Goal: Use online tool/utility: Utilize a website feature to perform a specific function

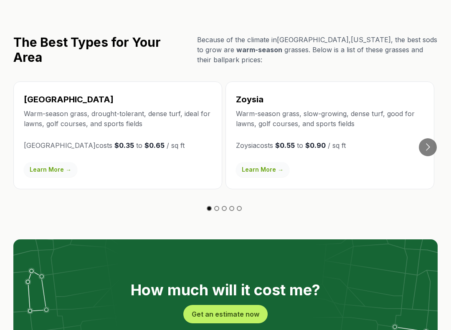
scroll to position [1466, 0]
click at [44, 162] on link "Learn More →" at bounding box center [51, 169] width 54 height 15
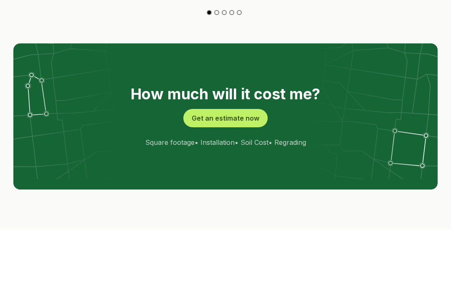
scroll to position [1661, 0]
click at [252, 110] on button "Get an estimate now" at bounding box center [226, 119] width 84 height 18
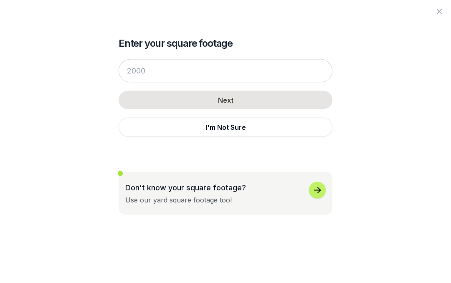
scroll to position [1662, 0]
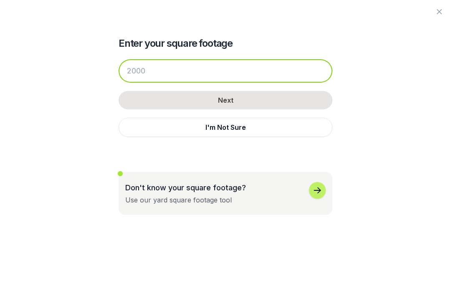
click at [292, 74] on input "number" at bounding box center [226, 70] width 214 height 23
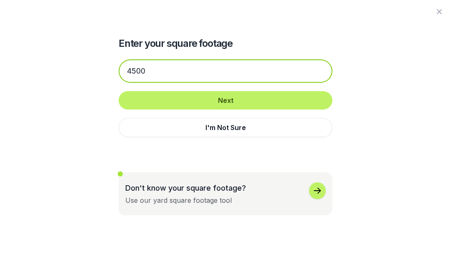
type input "4500"
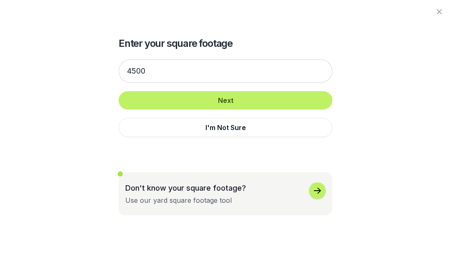
click at [283, 102] on button "Next" at bounding box center [226, 100] width 214 height 18
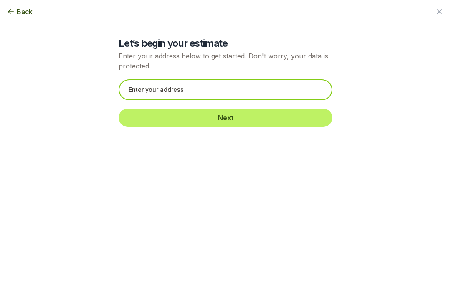
click at [276, 94] on input "text" at bounding box center [226, 89] width 214 height 21
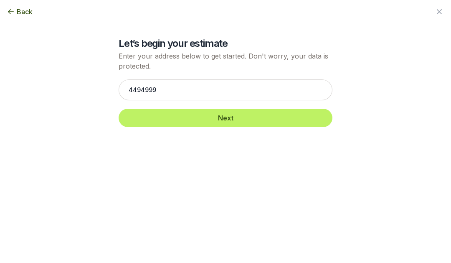
click at [283, 121] on button "Next" at bounding box center [226, 118] width 214 height 18
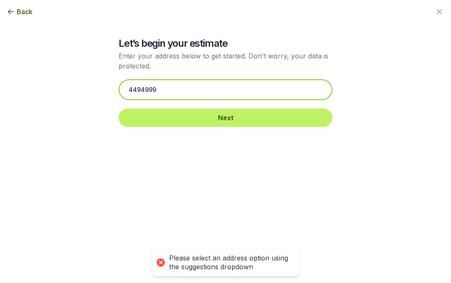
click at [261, 97] on input "4494999" at bounding box center [226, 89] width 214 height 21
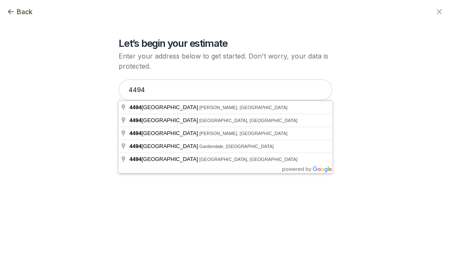
type input "[STREET_ADDRESS]"
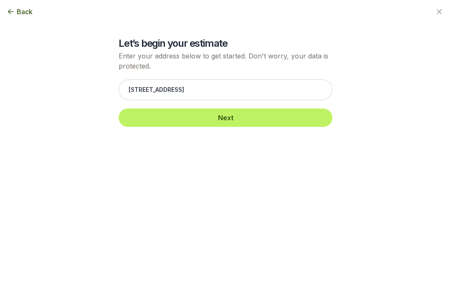
click at [277, 117] on button "Next" at bounding box center [226, 118] width 214 height 18
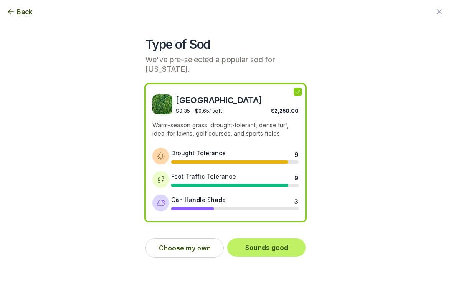
click at [283, 246] on button "Sounds good" at bounding box center [266, 248] width 79 height 18
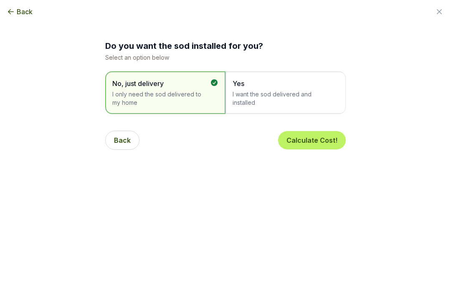
click at [320, 94] on span "I want the sod delivered and installed" at bounding box center [282, 98] width 98 height 17
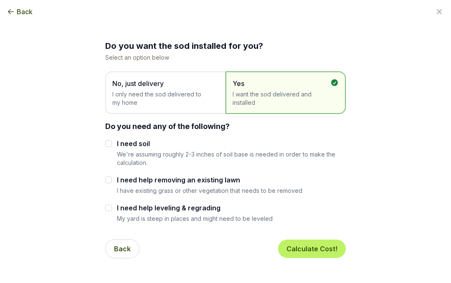
click at [110, 142] on input "I need soil" at bounding box center [108, 143] width 7 height 7
checkbox input "true"
click at [108, 177] on input "I need help removing an existing lawn" at bounding box center [108, 180] width 7 height 7
checkbox input "true"
click at [103, 211] on div "Do you want the sod installed for you? Select an option below No, just delivery…" at bounding box center [225, 132] width 425 height 265
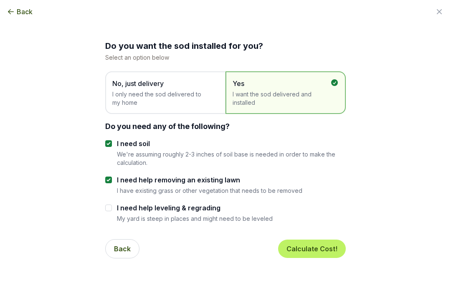
click at [109, 210] on input "I need help leveling & regrading" at bounding box center [108, 208] width 7 height 7
checkbox input "true"
click at [319, 242] on button "Calculate Cost!" at bounding box center [312, 249] width 68 height 18
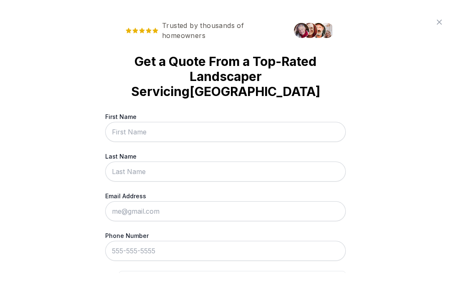
scroll to position [0, 0]
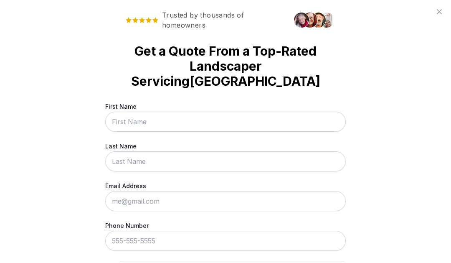
click at [441, 13] on icon at bounding box center [440, 12] width 10 height 10
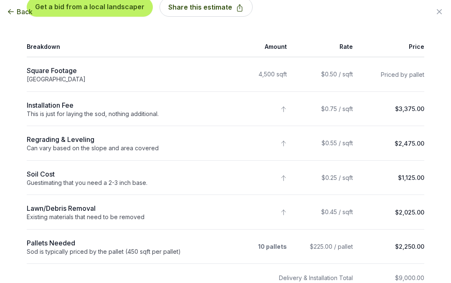
scroll to position [87, 0]
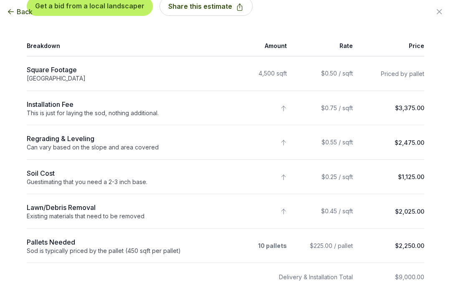
click at [336, 174] on td "$0.25 / sqft" at bounding box center [325, 177] width 66 height 35
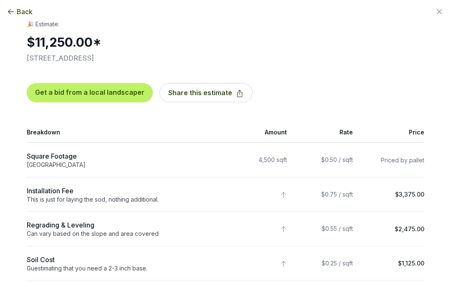
scroll to position [0, 0]
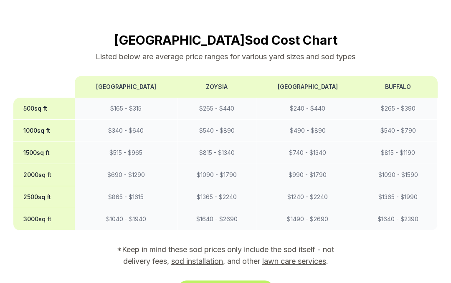
scroll to position [717, 0]
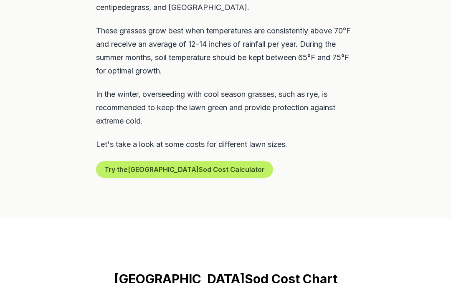
click at [112, 162] on button "Try the Birmingham Sod Cost Calculator" at bounding box center [184, 170] width 177 height 17
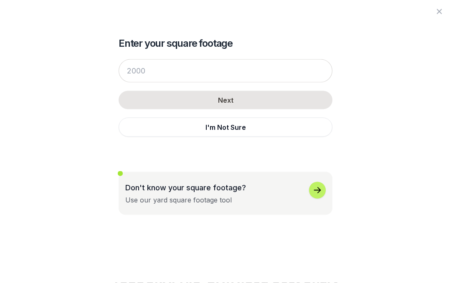
scroll to position [482, 0]
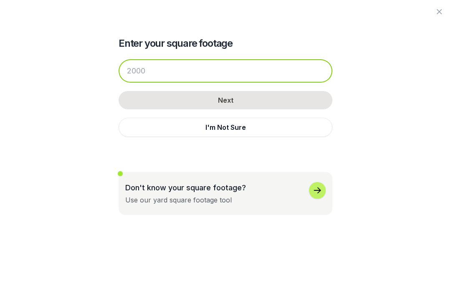
click at [154, 69] on input "number" at bounding box center [226, 70] width 214 height 23
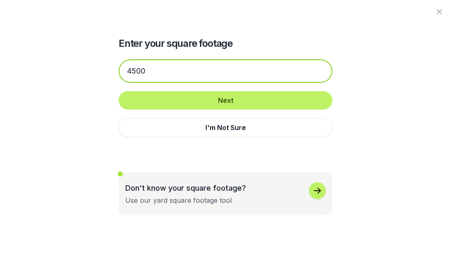
type input "4500"
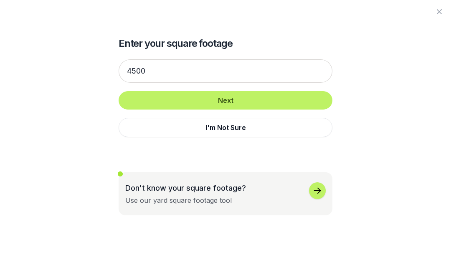
click at [295, 105] on button "Next" at bounding box center [226, 100] width 214 height 18
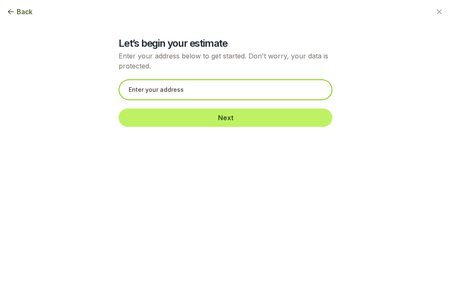
click at [297, 89] on input "text" at bounding box center [226, 89] width 214 height 21
click at [291, 87] on input "350 Old Overton Club Drive, Vestavia Hills, AL" at bounding box center [226, 89] width 214 height 21
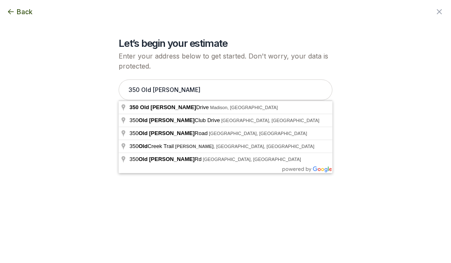
type input "350 Old Overton Drive, Madison, AL"
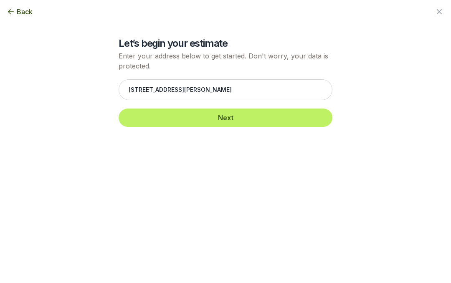
click at [263, 122] on button "Next" at bounding box center [226, 118] width 214 height 18
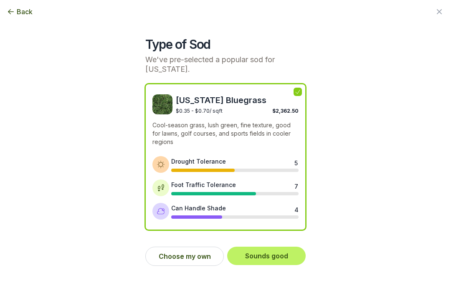
click at [158, 253] on button "Choose my own" at bounding box center [184, 256] width 79 height 19
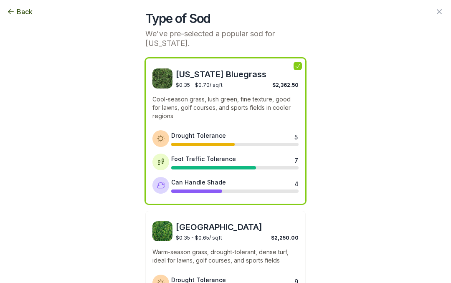
scroll to position [30, 0]
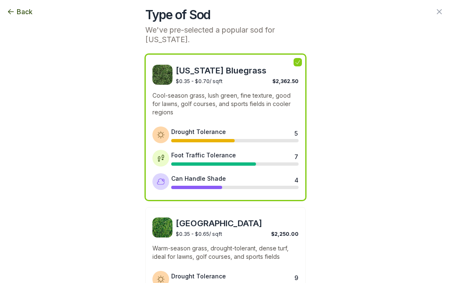
click at [163, 237] on img at bounding box center [163, 228] width 20 height 20
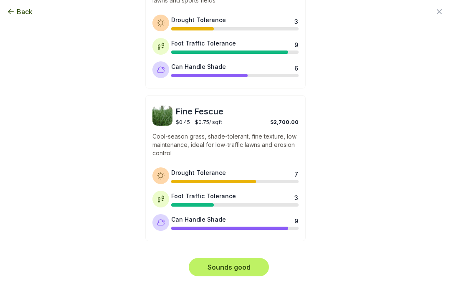
scroll to position [737, 0]
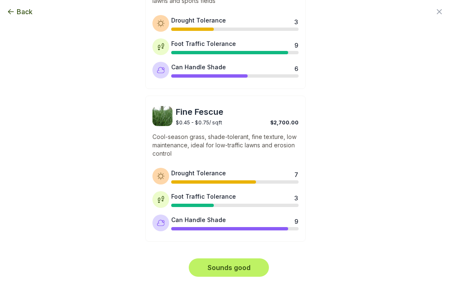
click at [224, 262] on button "Sounds good" at bounding box center [229, 268] width 80 height 18
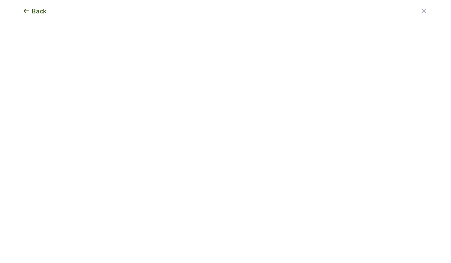
scroll to position [0, 0]
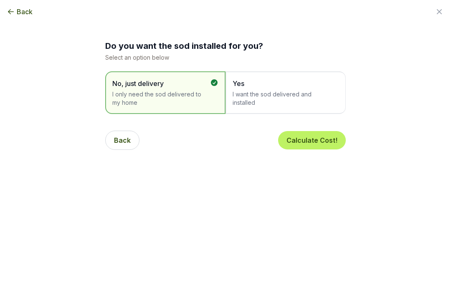
click at [318, 91] on span "I want the sod delivered and installed" at bounding box center [282, 98] width 98 height 17
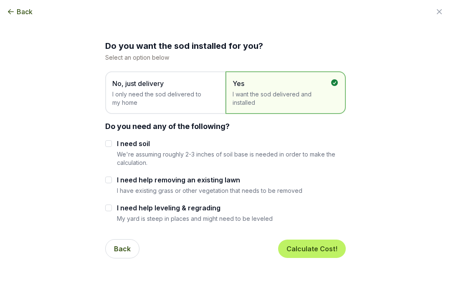
click at [107, 181] on input "I need help removing an existing lawn" at bounding box center [108, 180] width 7 height 7
checkbox input "true"
click at [106, 210] on input "I need help leveling & regrading" at bounding box center [108, 208] width 7 height 7
checkbox input "true"
click at [330, 248] on button "Calculate Cost!" at bounding box center [312, 249] width 68 height 18
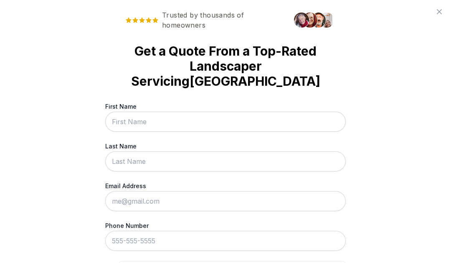
click at [443, 13] on icon at bounding box center [440, 12] width 10 height 10
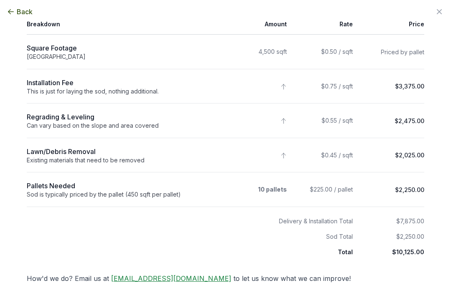
scroll to position [110, 0]
